Goal: Task Accomplishment & Management: Use online tool/utility

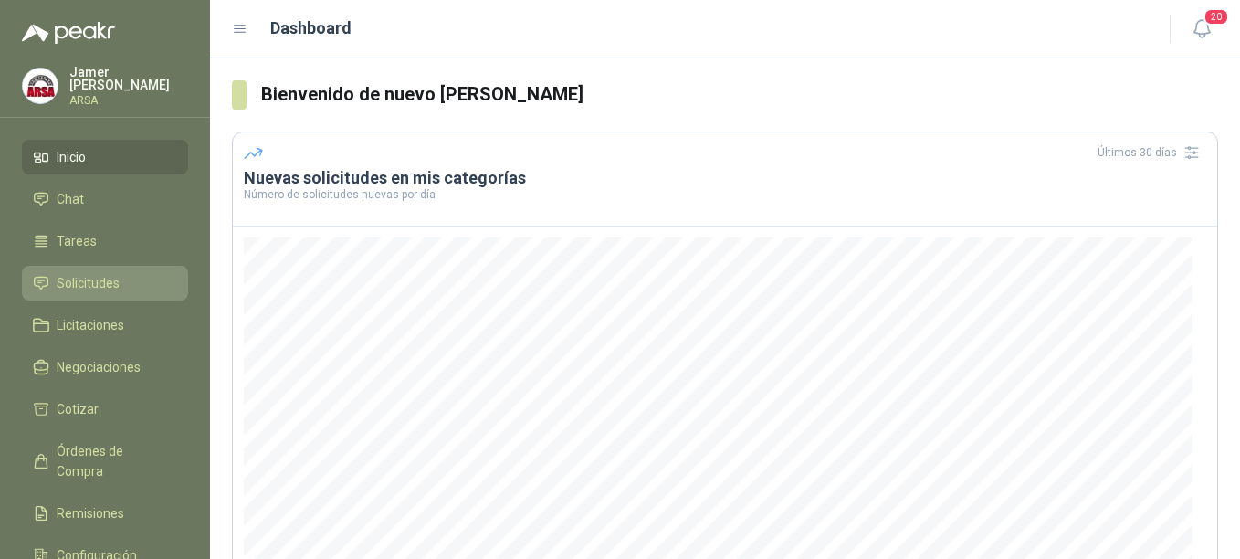
click at [84, 287] on span "Solicitudes" at bounding box center [88, 283] width 63 height 20
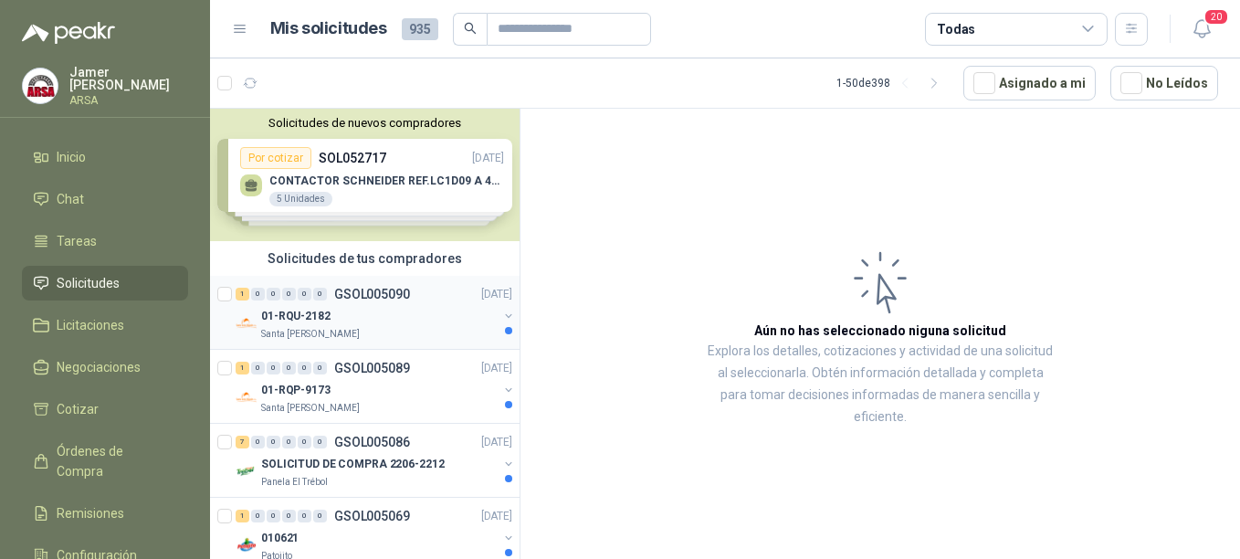
click at [354, 299] on p "GSOL005090" at bounding box center [372, 294] width 76 height 13
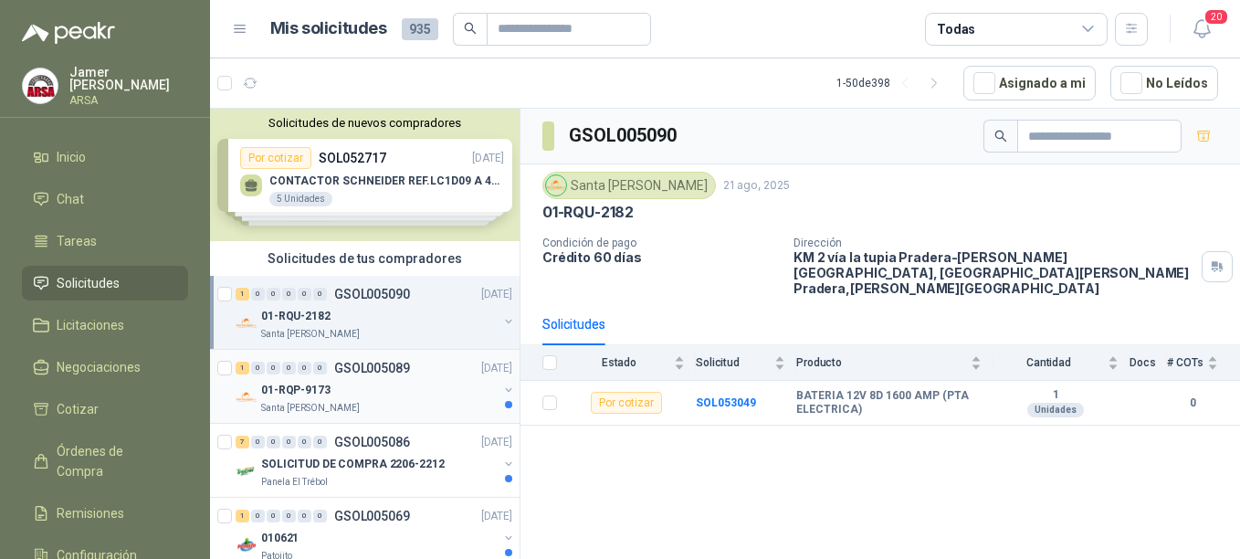
click at [361, 368] on p "GSOL005089" at bounding box center [372, 367] width 76 height 13
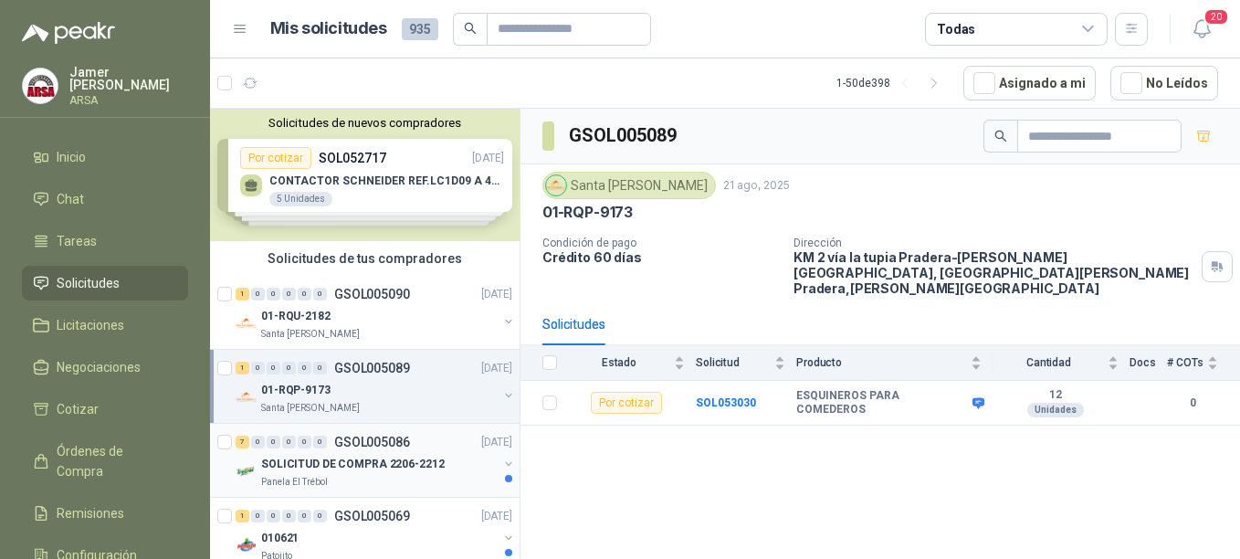
click at [372, 452] on div "7 0 0 0 0 0 GSOL005086 [DATE]" at bounding box center [375, 442] width 280 height 22
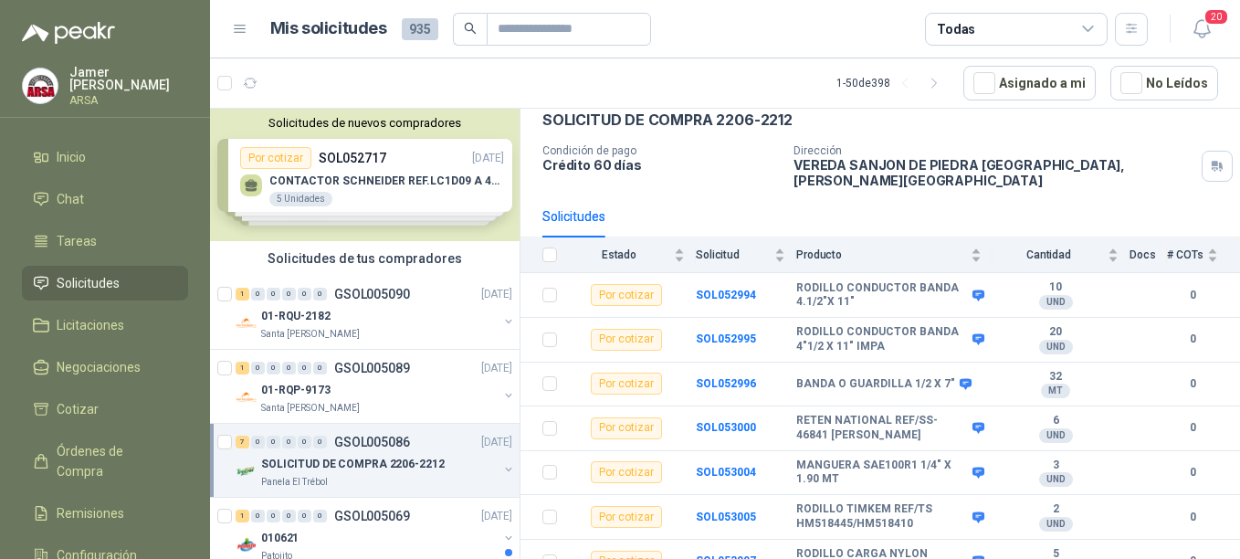
scroll to position [98, 0]
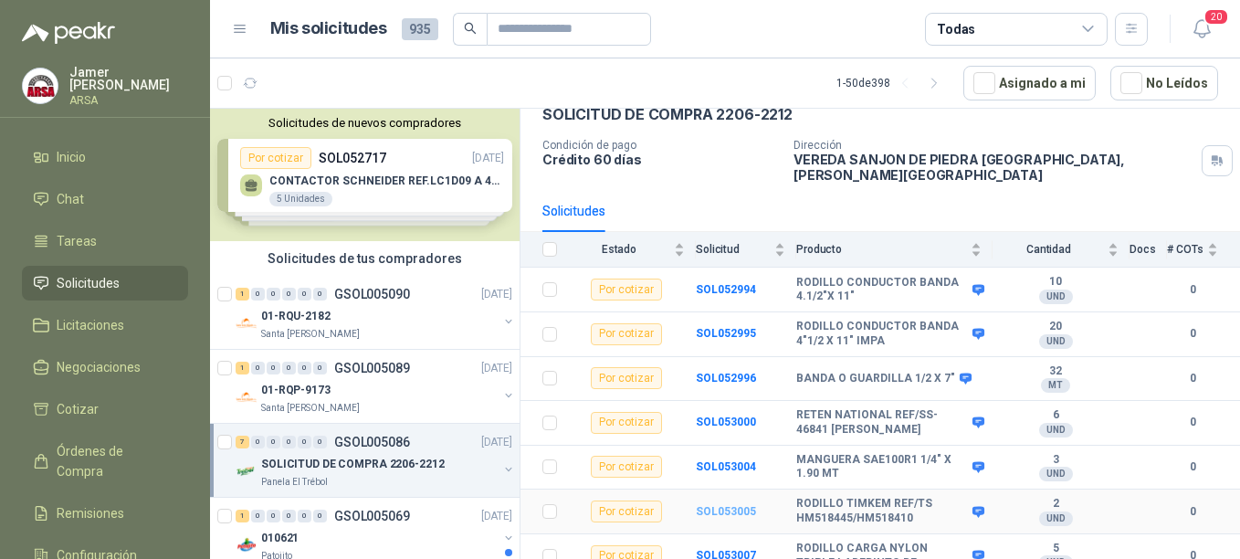
click at [726, 505] on b "SOL053005" at bounding box center [726, 511] width 60 height 13
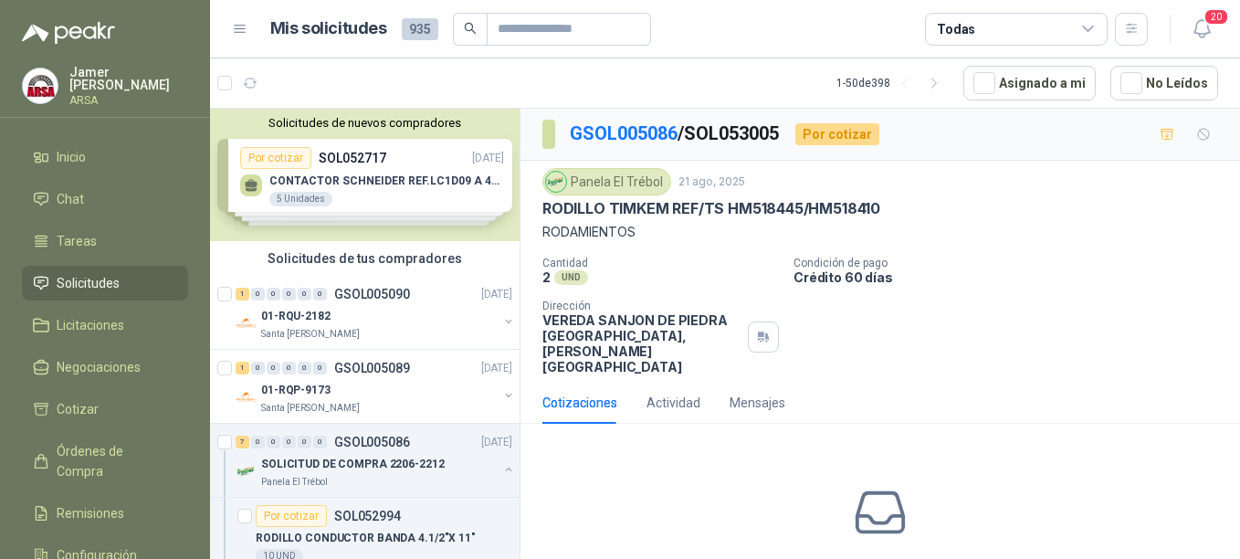
scroll to position [76, 0]
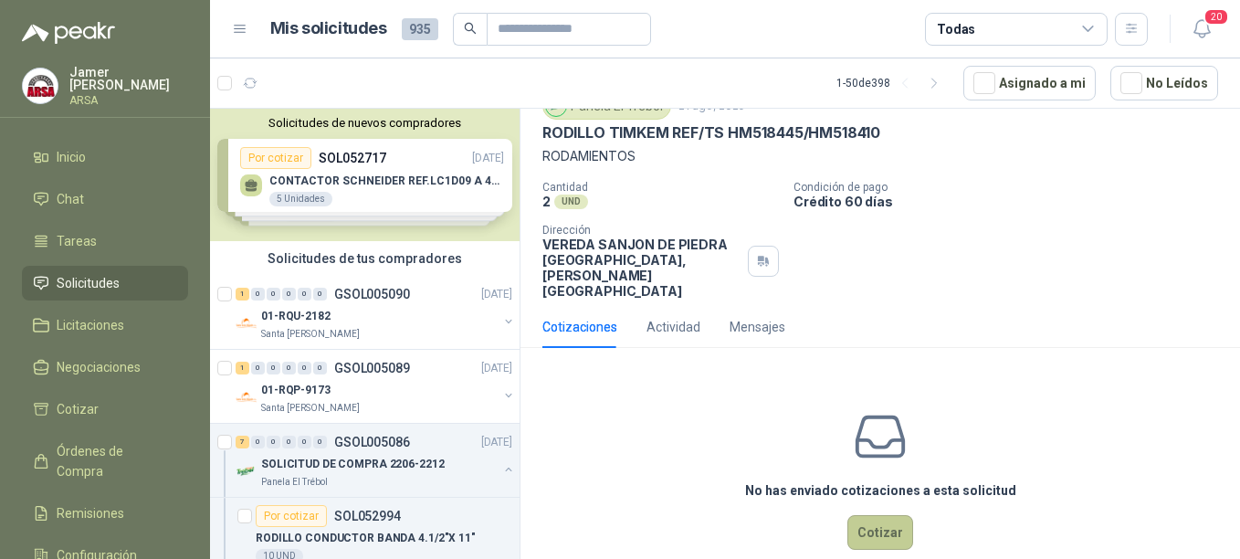
click at [862, 515] on button "Cotizar" at bounding box center [880, 532] width 66 height 35
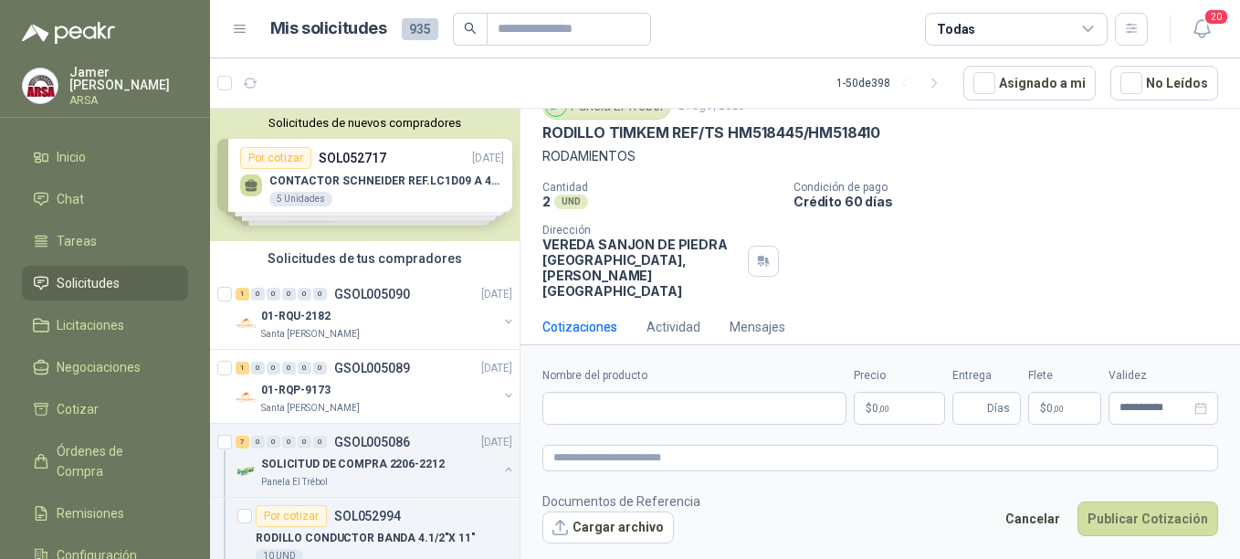
scroll to position [63, 0]
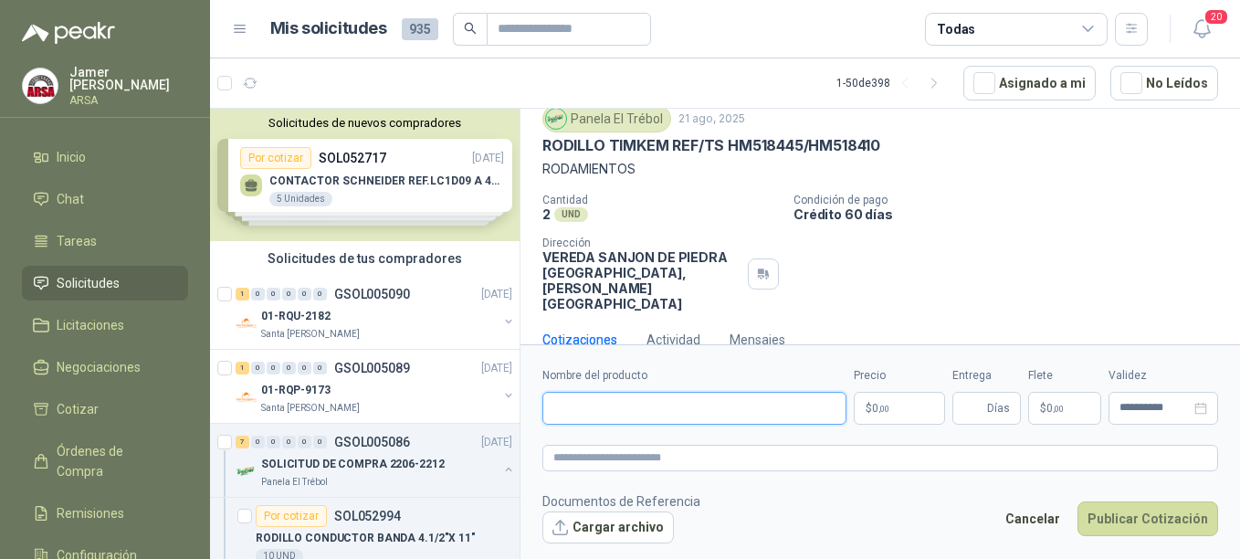
click at [601, 405] on input "Nombre del producto" at bounding box center [694, 408] width 304 height 33
type input "**********"
click at [881, 411] on span ",00" at bounding box center [883, 408] width 11 height 10
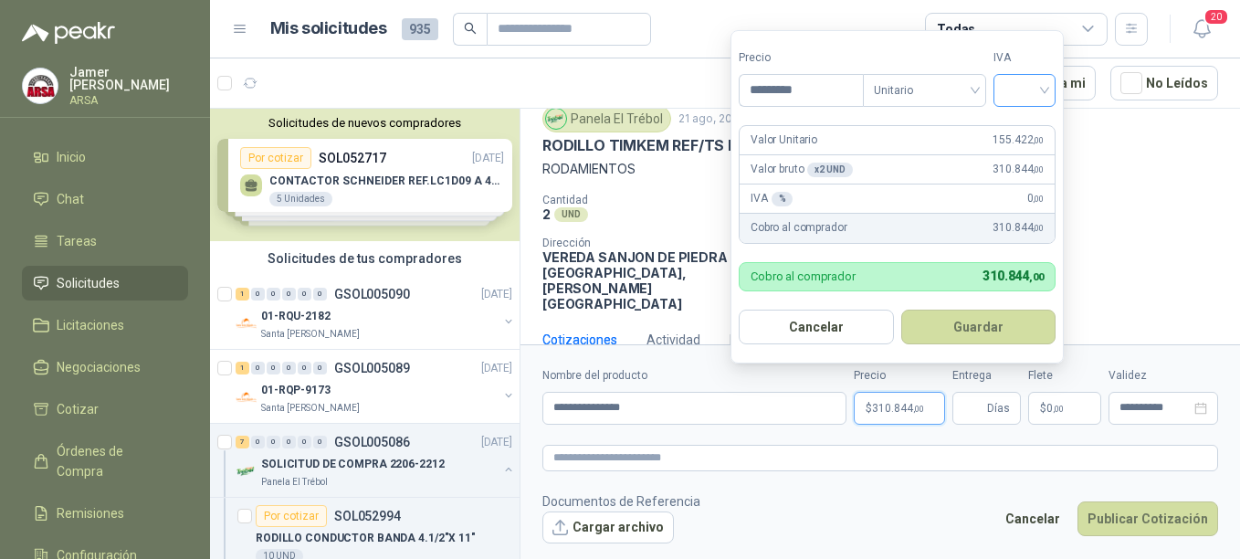
type input "*********"
click at [1044, 89] on input "search" at bounding box center [1024, 88] width 40 height 27
click at [1029, 130] on div "19%" at bounding box center [1028, 128] width 34 height 20
click at [1007, 333] on button "Guardar" at bounding box center [981, 326] width 157 height 35
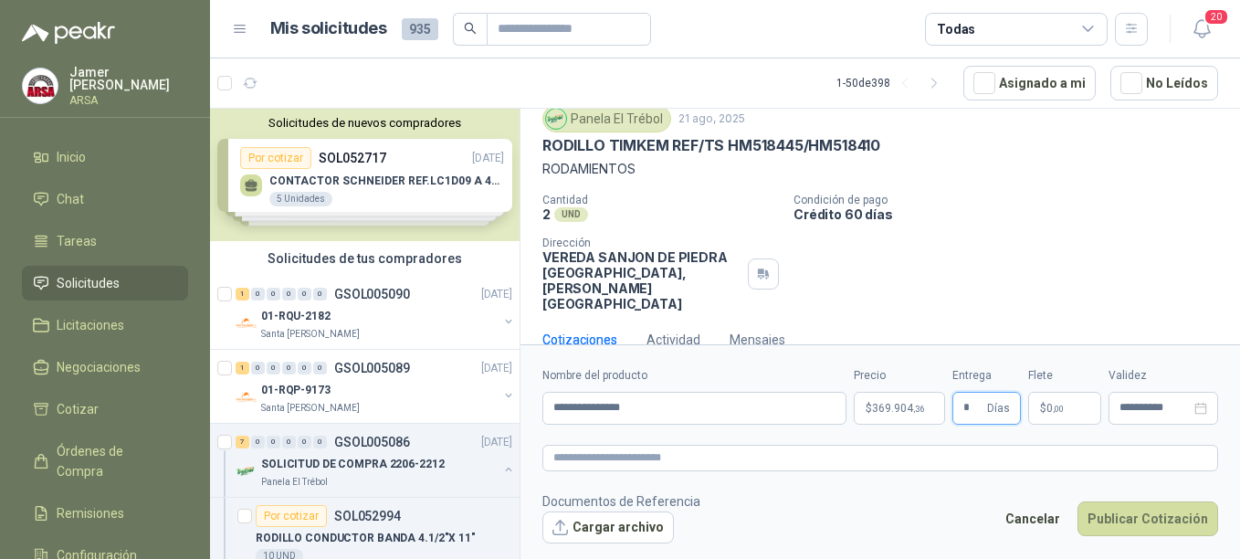
type input "*"
click at [1074, 400] on p "$ 0 ,00" at bounding box center [1064, 408] width 73 height 33
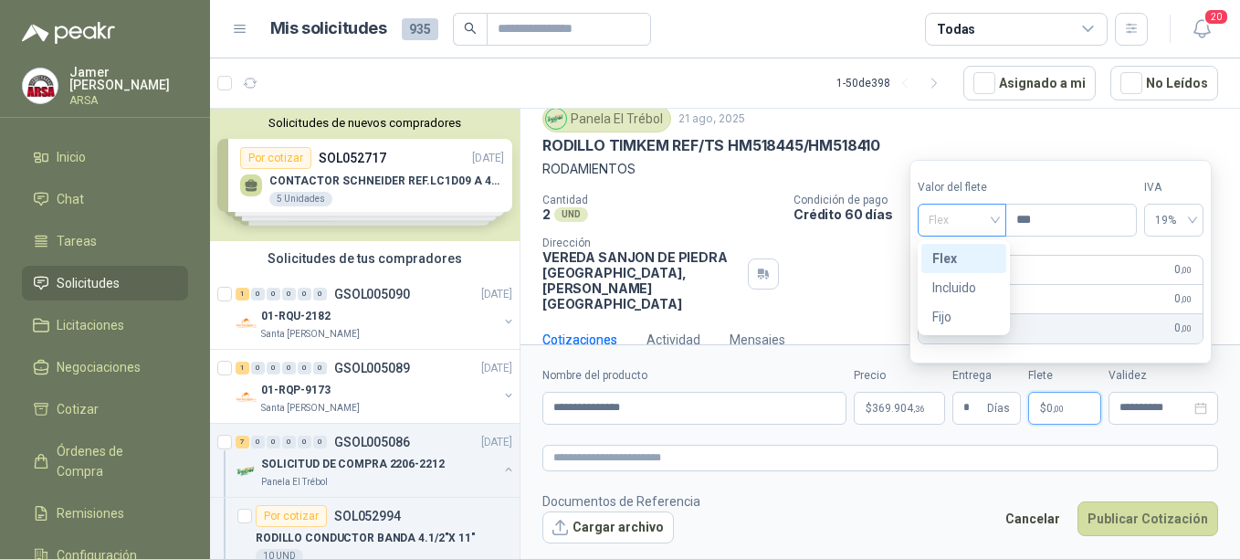
click at [1000, 212] on div "Flex" at bounding box center [961, 220] width 89 height 33
click at [960, 280] on div "Incluido" at bounding box center [963, 287] width 63 height 20
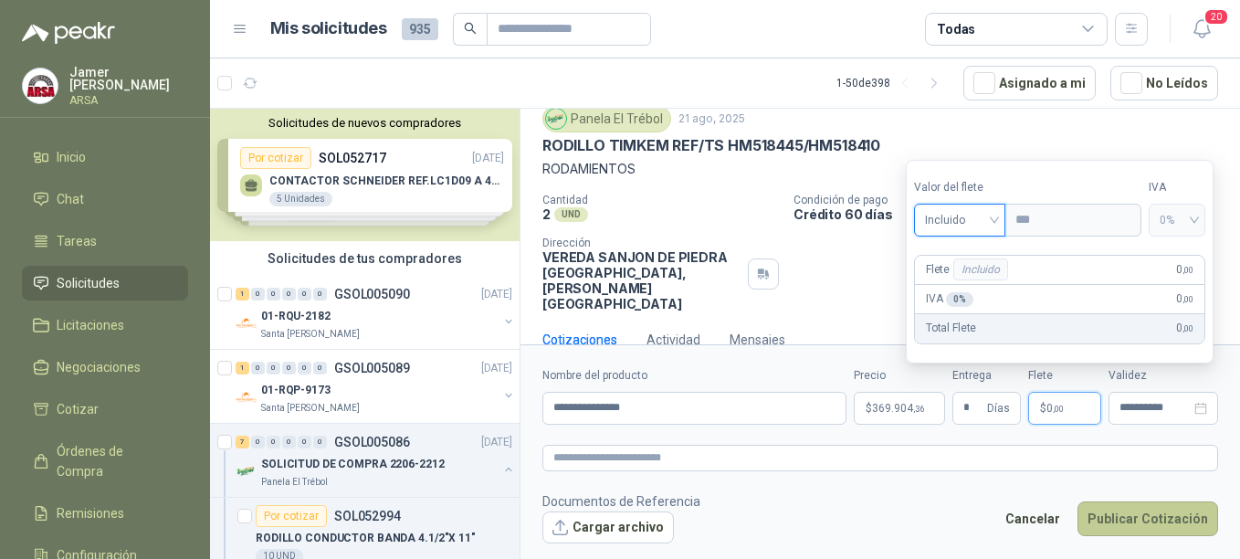
click at [1111, 516] on button "Publicar Cotización" at bounding box center [1147, 518] width 141 height 35
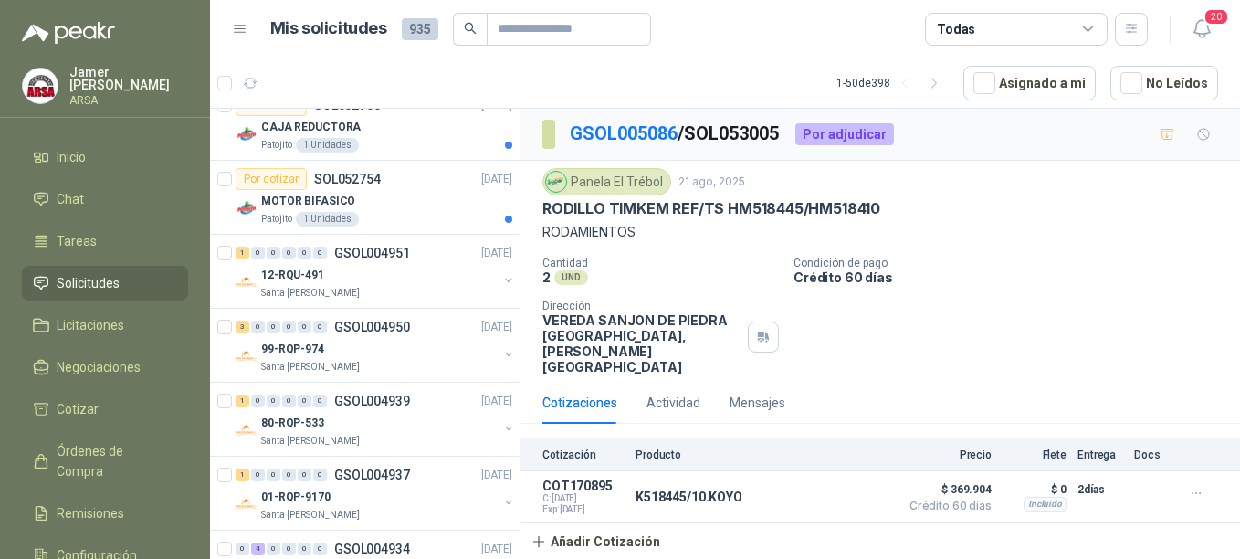
scroll to position [2064, 0]
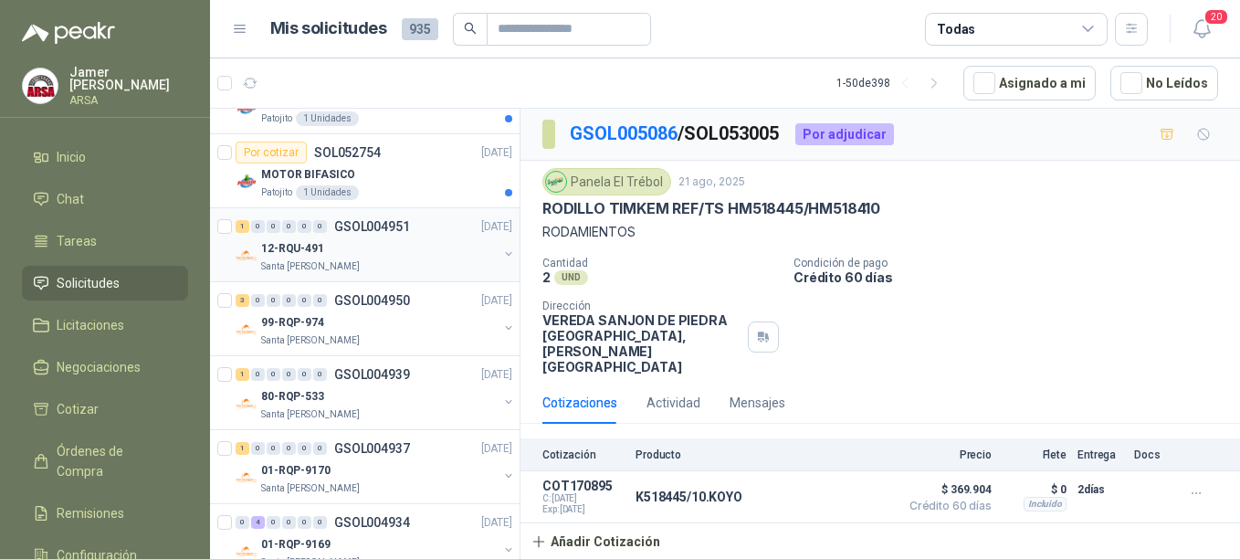
click at [333, 277] on div "1 0 0 0 0 0 GSOL004951 [DATE] 12-RQU-491 Santa [PERSON_NAME]" at bounding box center [364, 245] width 309 height 74
click at [355, 294] on p "GSOL004950" at bounding box center [372, 300] width 76 height 13
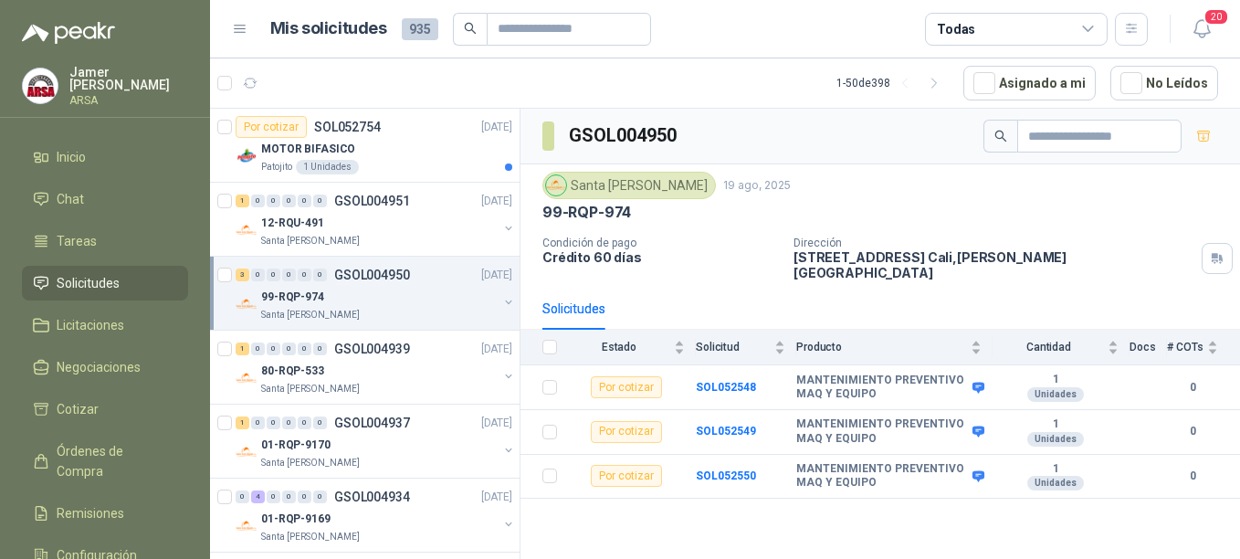
scroll to position [2178, 0]
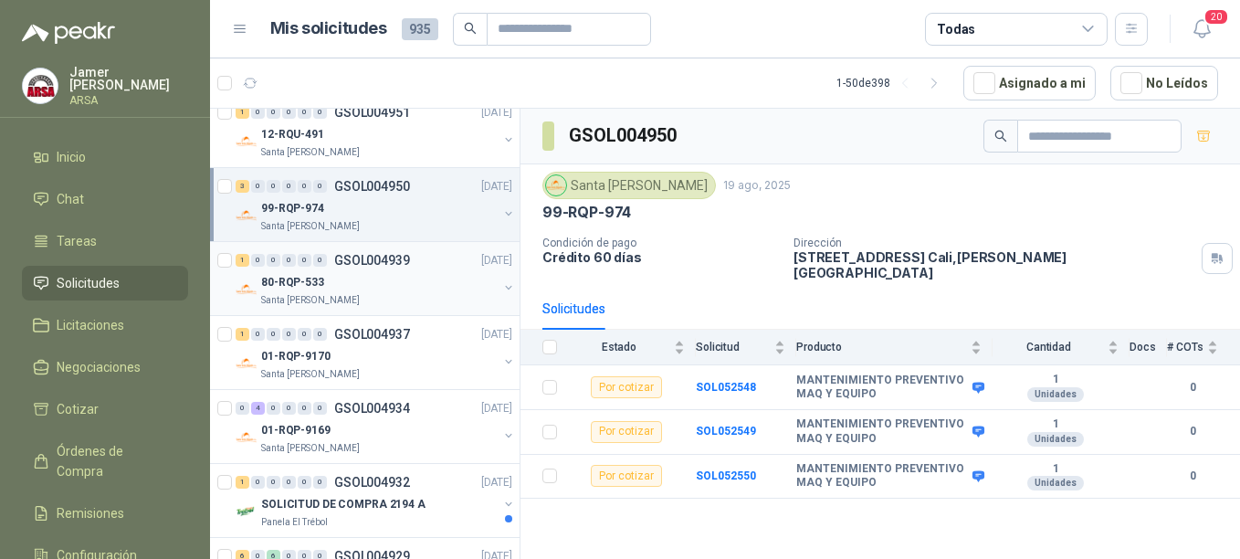
click at [338, 296] on p "Santa [PERSON_NAME]" at bounding box center [310, 300] width 99 height 15
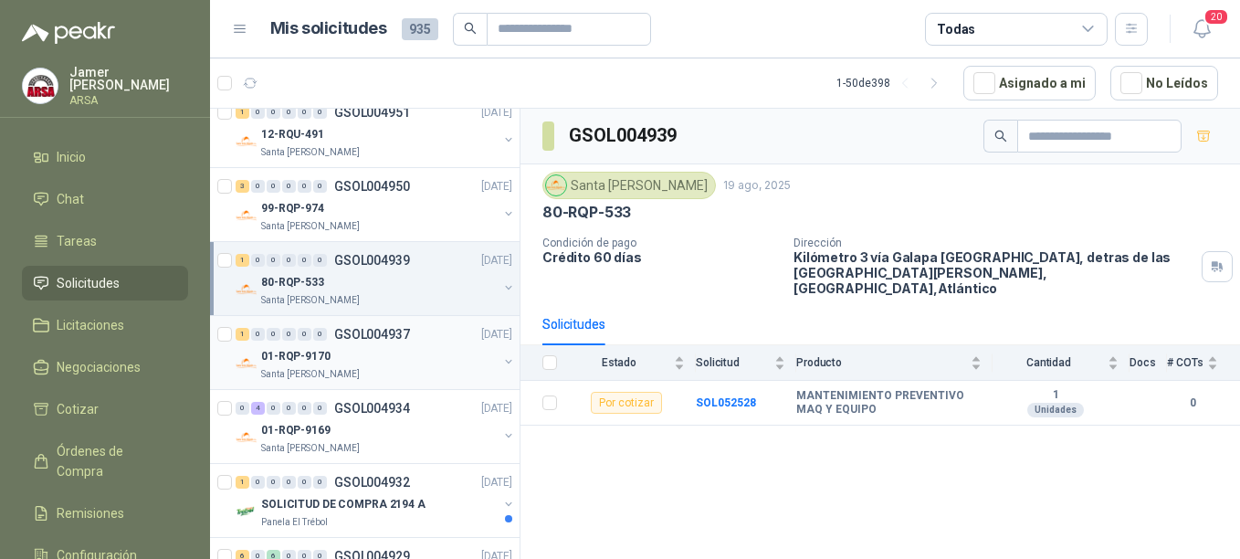
click at [333, 360] on div "01-RQP-9170" at bounding box center [379, 356] width 236 height 22
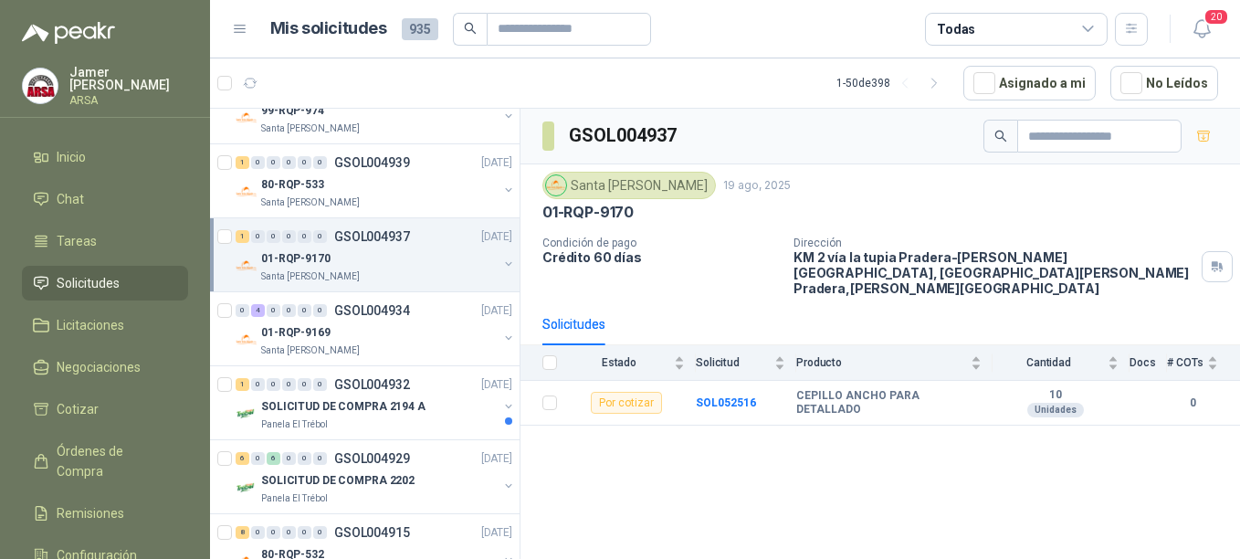
scroll to position [2327, 0]
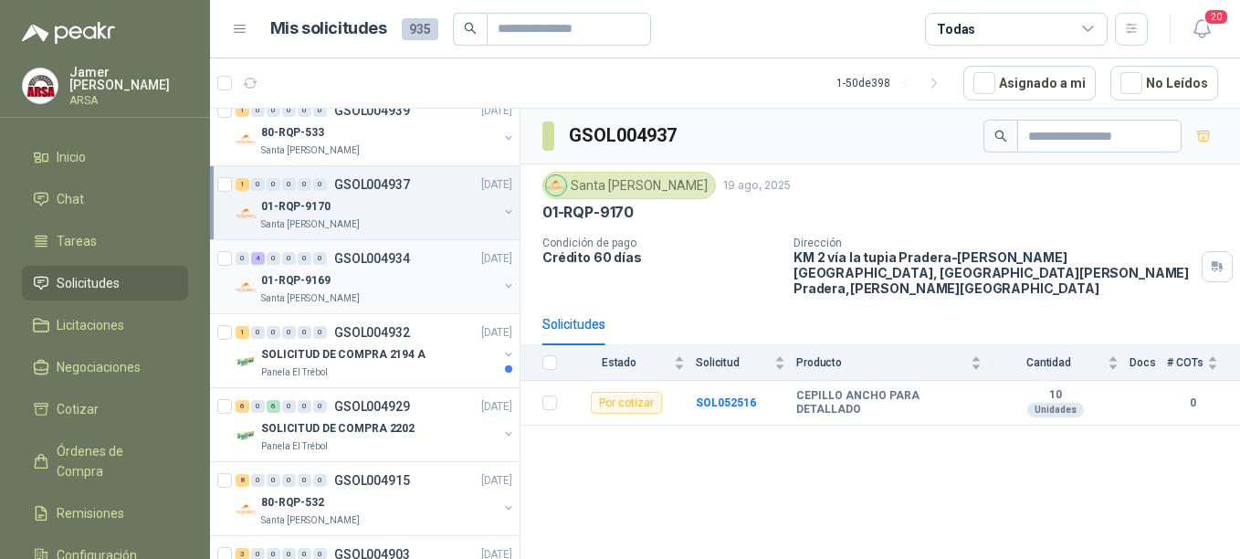
click at [356, 301] on div "Santa [PERSON_NAME]" at bounding box center [379, 298] width 236 height 15
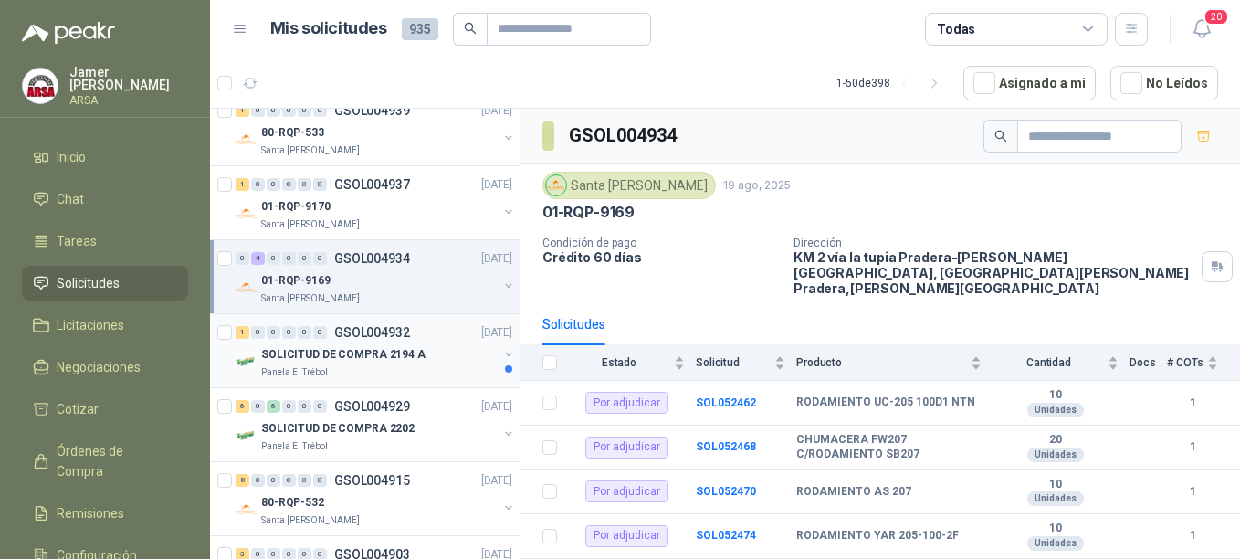
click at [350, 360] on p "SOLICITUD DE COMPRA 2194 A" at bounding box center [343, 354] width 164 height 17
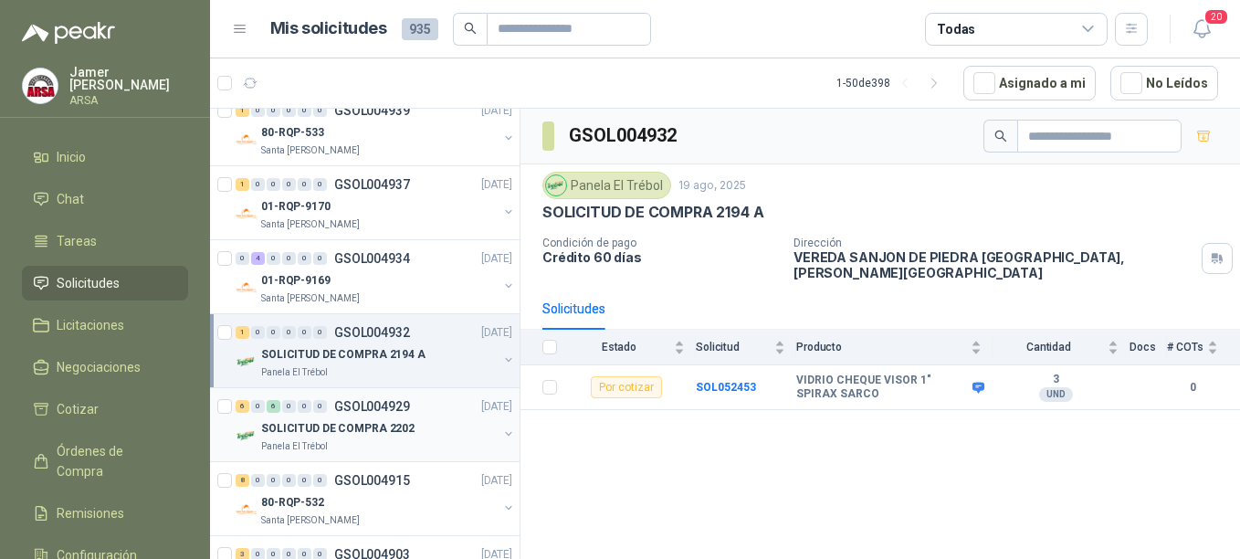
click at [340, 423] on p "SOLICITUD DE COMPRA 2202" at bounding box center [337, 428] width 153 height 17
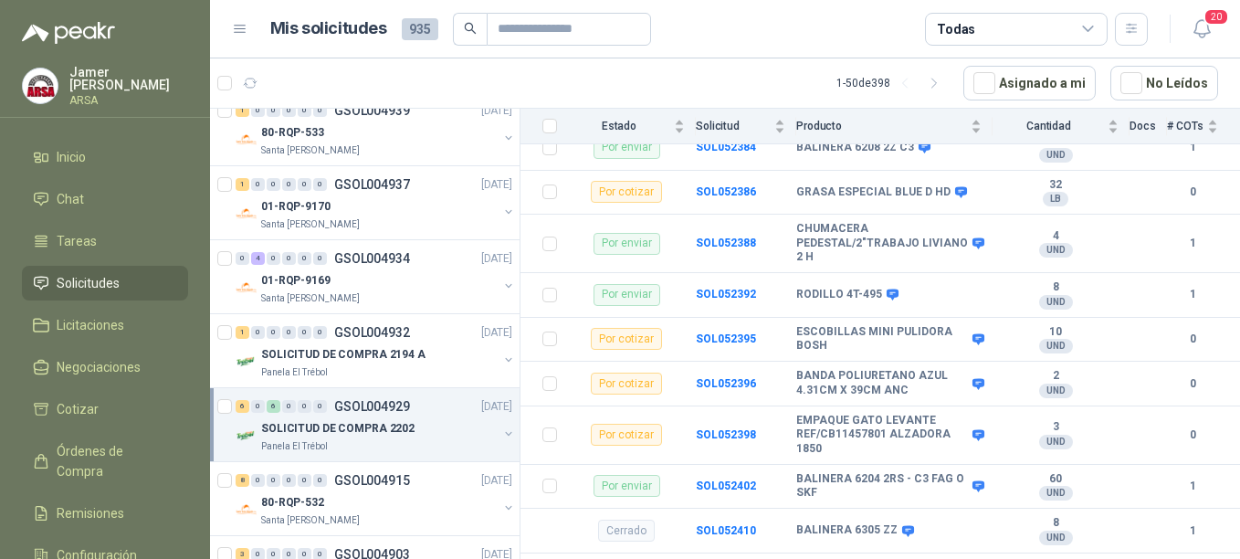
scroll to position [403, 0]
